Goal: Task Accomplishment & Management: Use online tool/utility

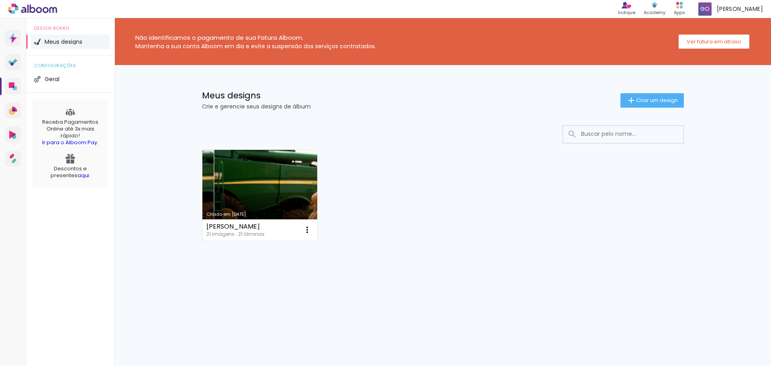
click at [251, 162] on link "Criado em [DATE]" at bounding box center [259, 195] width 115 height 91
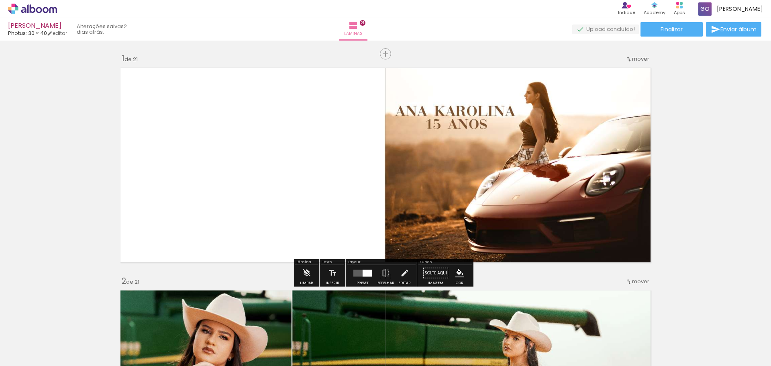
click at [466, 117] on quentale-photo at bounding box center [389, 165] width 530 height 202
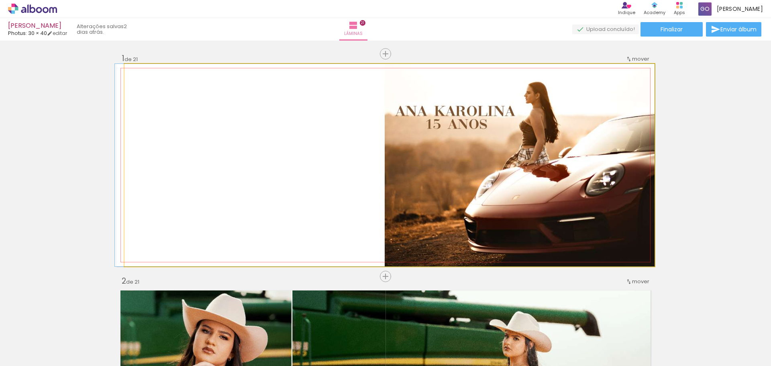
click at [456, 127] on quentale-photo at bounding box center [389, 165] width 530 height 202
click at [480, 129] on quentale-photo at bounding box center [389, 165] width 530 height 202
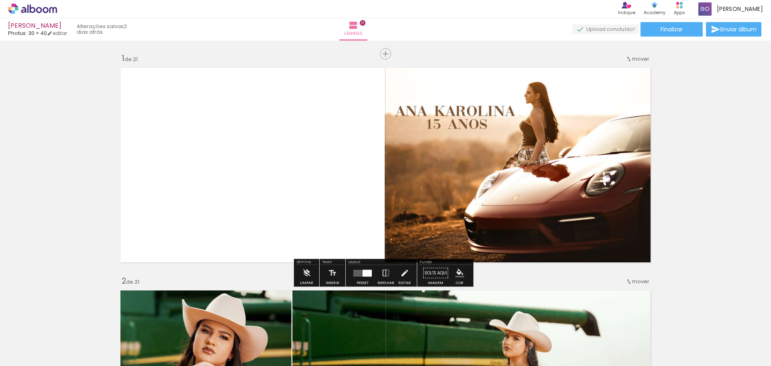
drag, startPoint x: 480, startPoint y: 129, endPoint x: 469, endPoint y: 121, distance: 13.8
click at [469, 121] on quentale-photo at bounding box center [389, 165] width 530 height 202
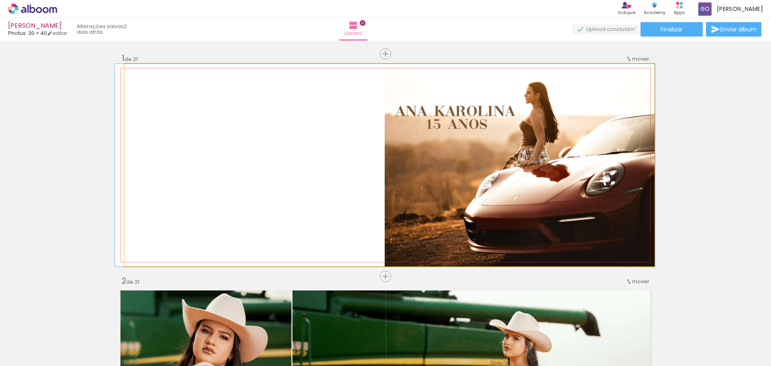
drag, startPoint x: 469, startPoint y: 121, endPoint x: 458, endPoint y: 109, distance: 16.5
click at [458, 109] on img at bounding box center [384, 165] width 539 height 202
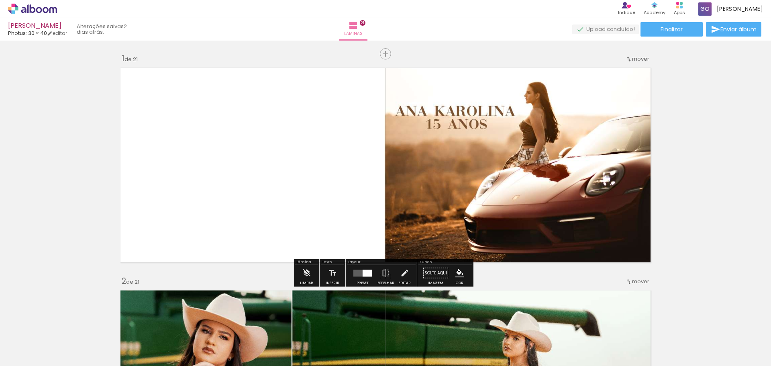
click at [452, 104] on quentale-photo at bounding box center [389, 165] width 530 height 202
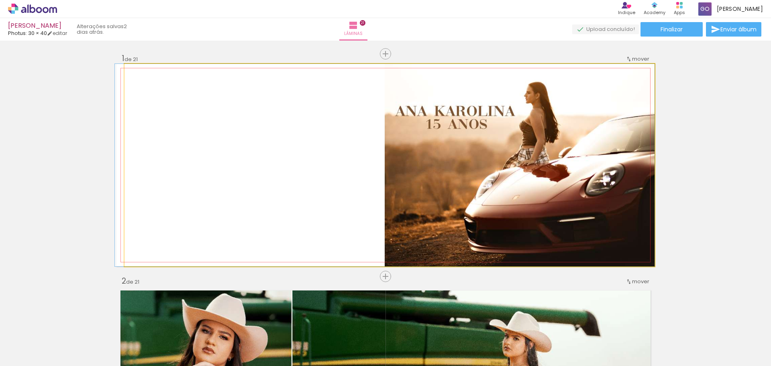
click at [452, 104] on quentale-photo at bounding box center [389, 165] width 530 height 202
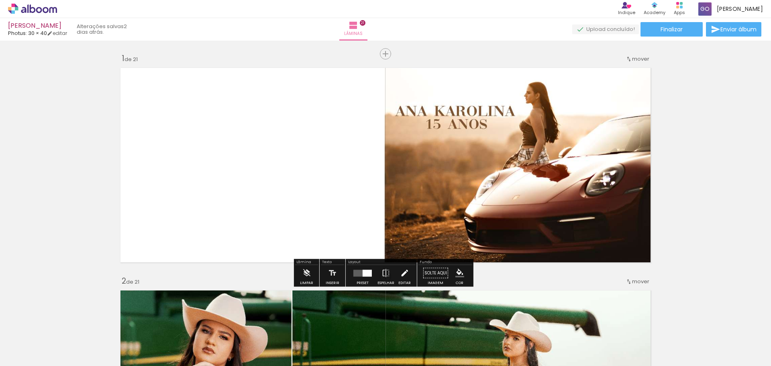
click at [404, 271] on iron-icon at bounding box center [404, 273] width 9 height 16
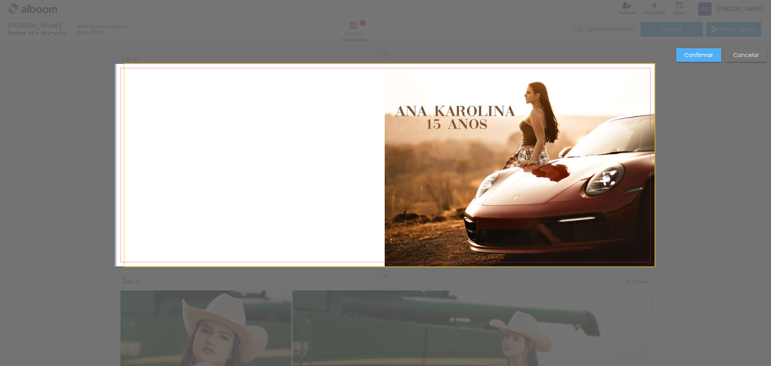
click at [450, 206] on quentale-photo at bounding box center [389, 165] width 530 height 202
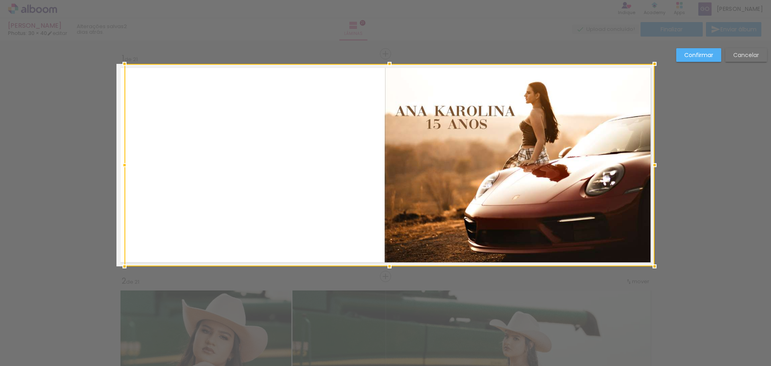
click at [0, 0] on slot "Cancelar" at bounding box center [0, 0] width 0 height 0
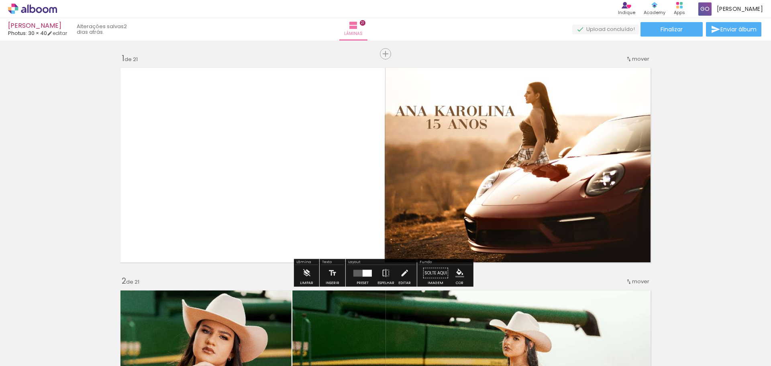
click at [507, 126] on quentale-photo at bounding box center [389, 165] width 530 height 202
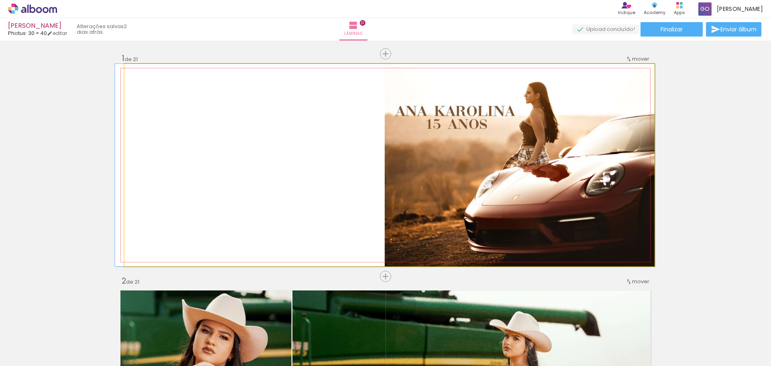
click at [428, 234] on quentale-photo at bounding box center [389, 165] width 530 height 202
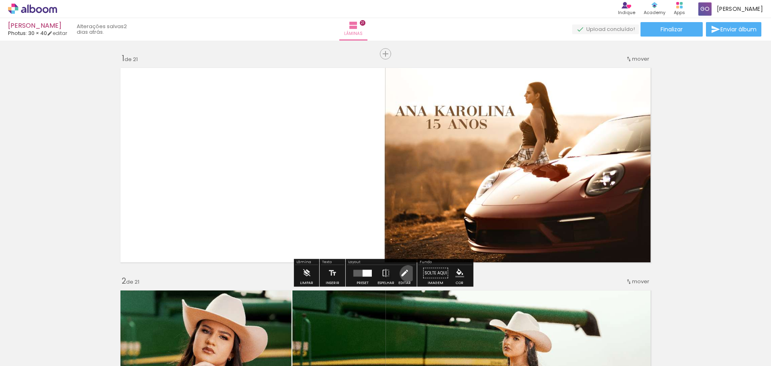
click at [406, 273] on iron-icon at bounding box center [404, 273] width 9 height 16
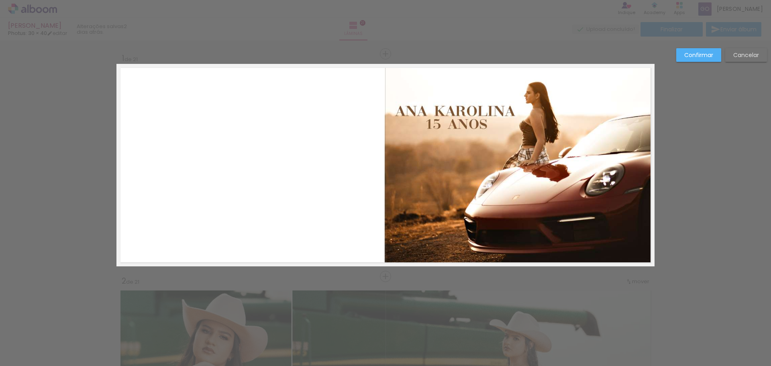
click at [0, 0] on slot "Cancelar" at bounding box center [0, 0] width 0 height 0
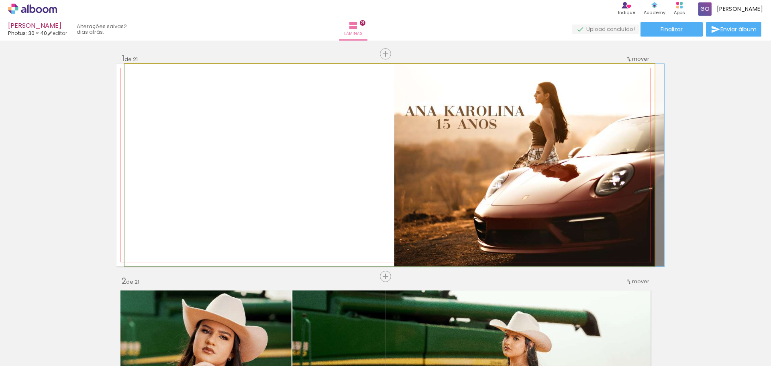
drag, startPoint x: 495, startPoint y: 179, endPoint x: 444, endPoint y: 181, distance: 51.0
drag, startPoint x: 444, startPoint y: 181, endPoint x: 431, endPoint y: 158, distance: 26.0
click at [431, 158] on img at bounding box center [393, 165] width 539 height 202
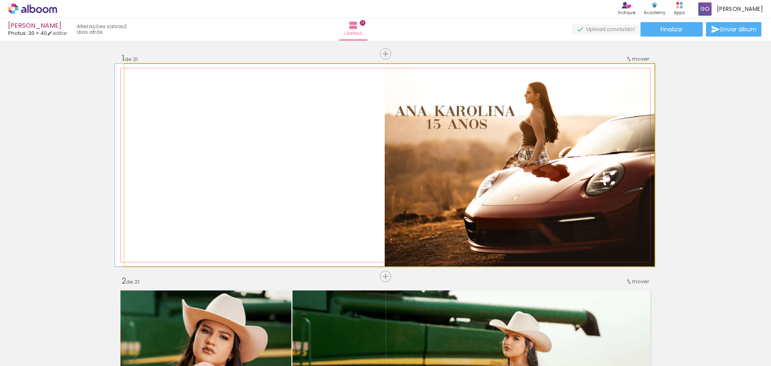
drag, startPoint x: 459, startPoint y: 151, endPoint x: 439, endPoint y: 161, distance: 21.9
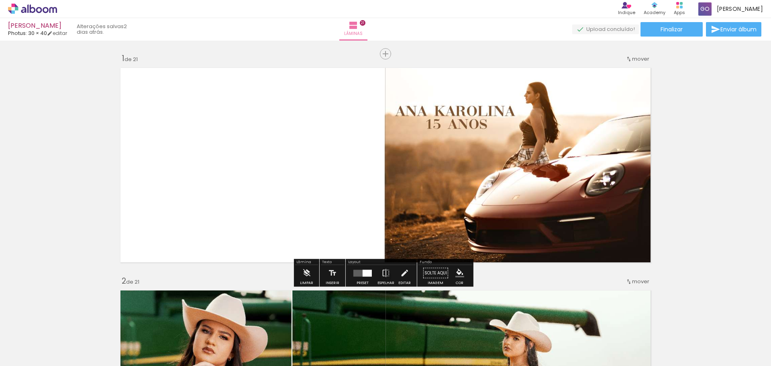
click at [236, 155] on quentale-photo at bounding box center [389, 165] width 530 height 202
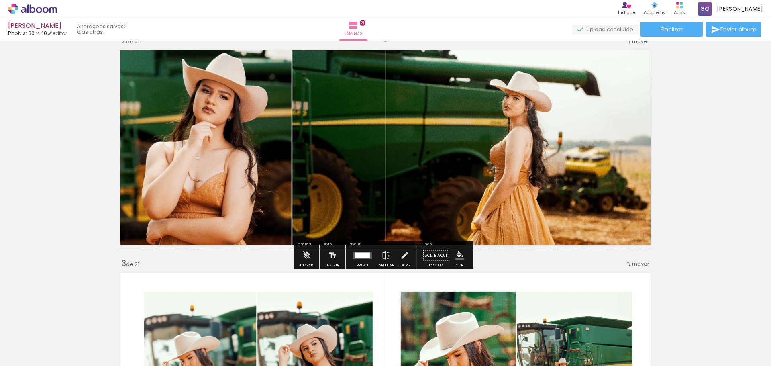
scroll to position [241, 0]
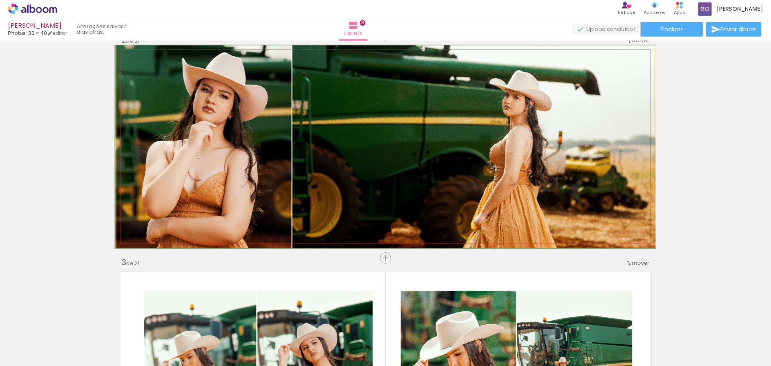
click at [142, 132] on quentale-photo at bounding box center [385, 146] width 538 height 203
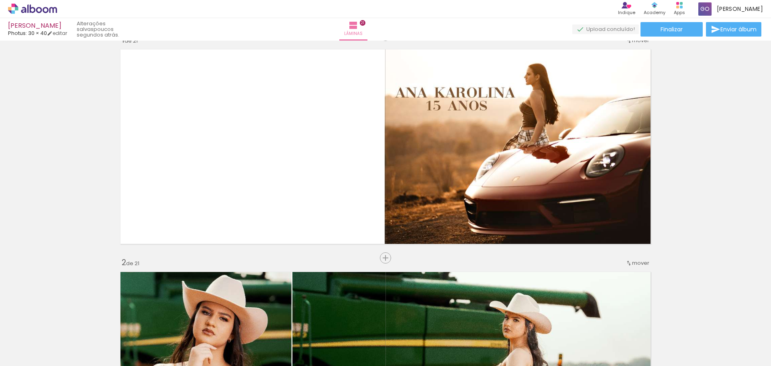
scroll to position [0, 0]
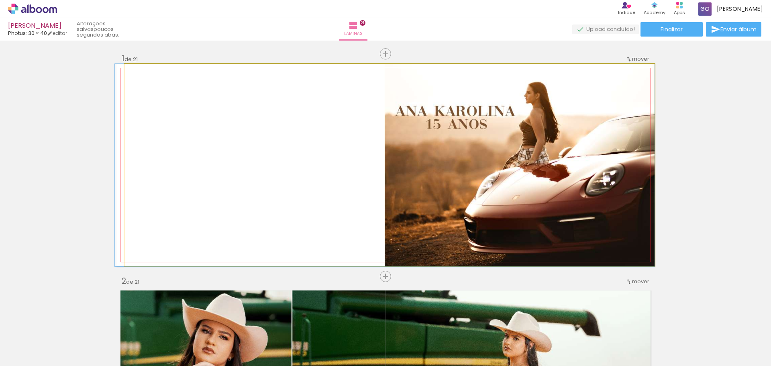
click at [326, 122] on quentale-photo at bounding box center [389, 165] width 530 height 202
